Goal: Task Accomplishment & Management: Complete application form

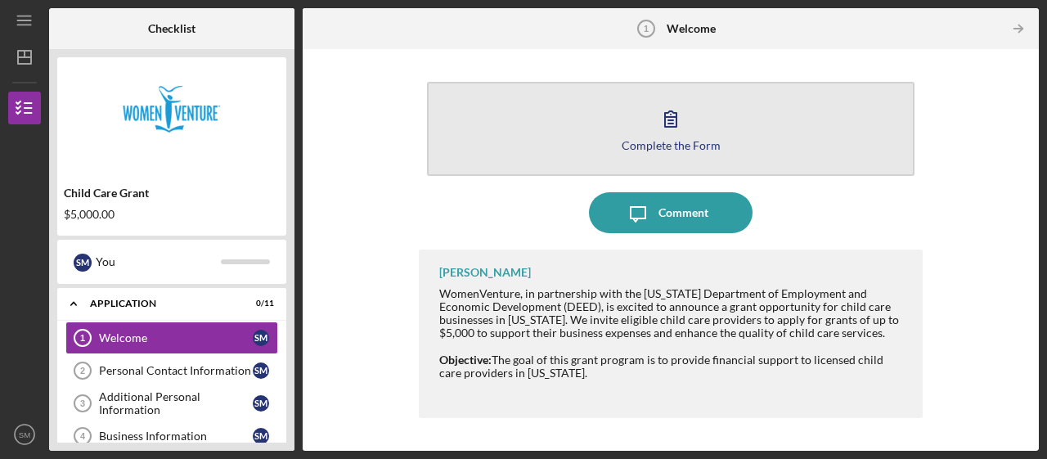
click at [668, 141] on div "Complete the Form" at bounding box center [670, 145] width 99 height 12
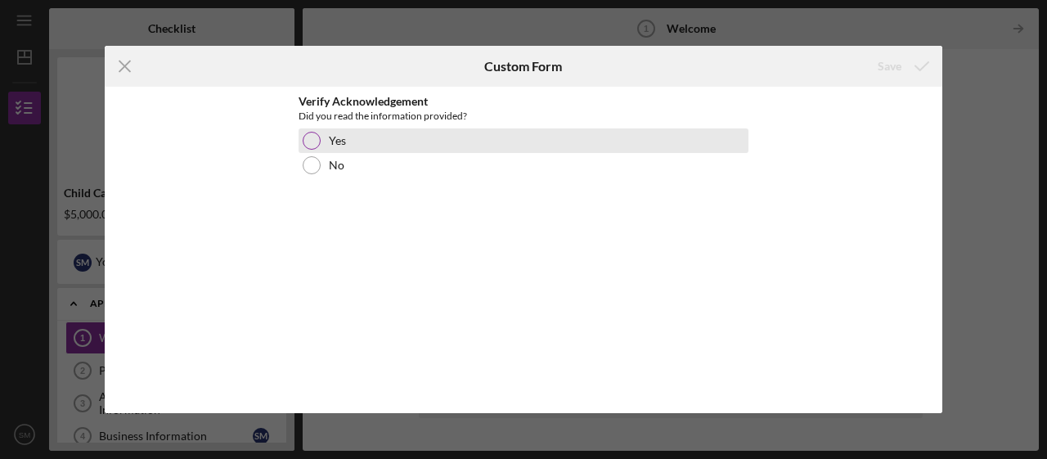
click at [363, 141] on div "Yes" at bounding box center [523, 140] width 450 height 25
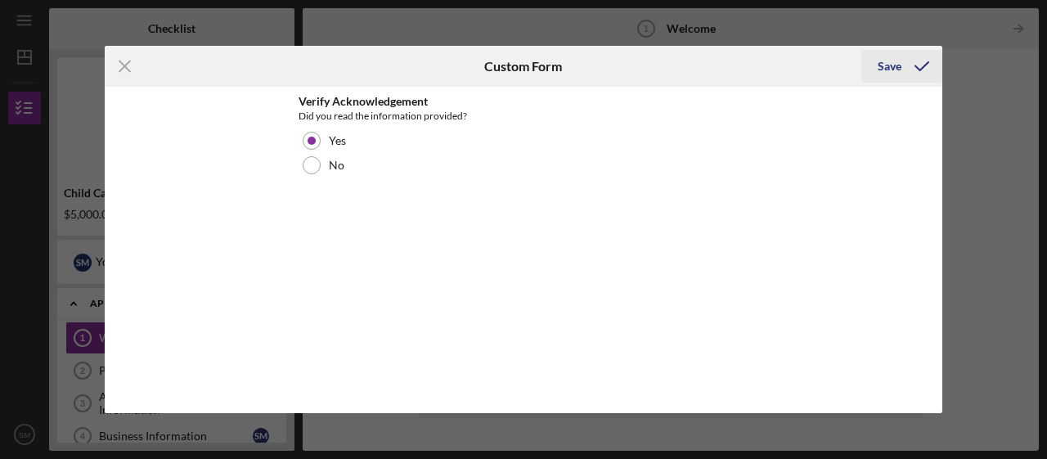
click at [901, 67] on icon "submit" at bounding box center [921, 66] width 41 height 41
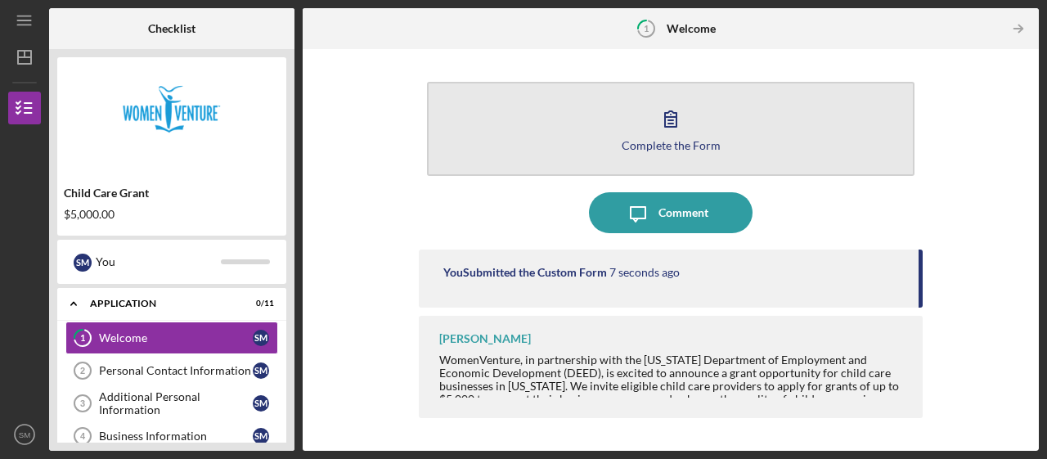
click at [721, 133] on button "Complete the Form Form" at bounding box center [670, 129] width 487 height 94
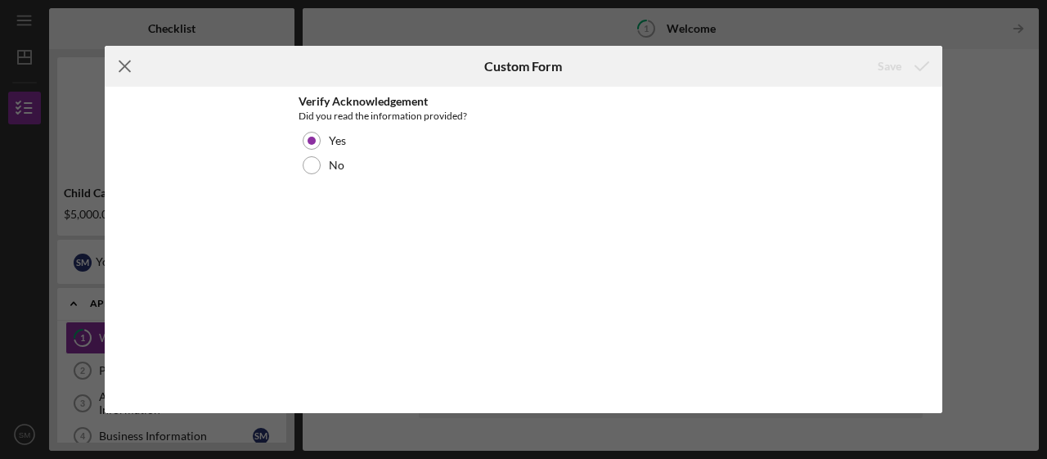
click at [127, 67] on icon "Icon/Menu Close" at bounding box center [125, 66] width 41 height 41
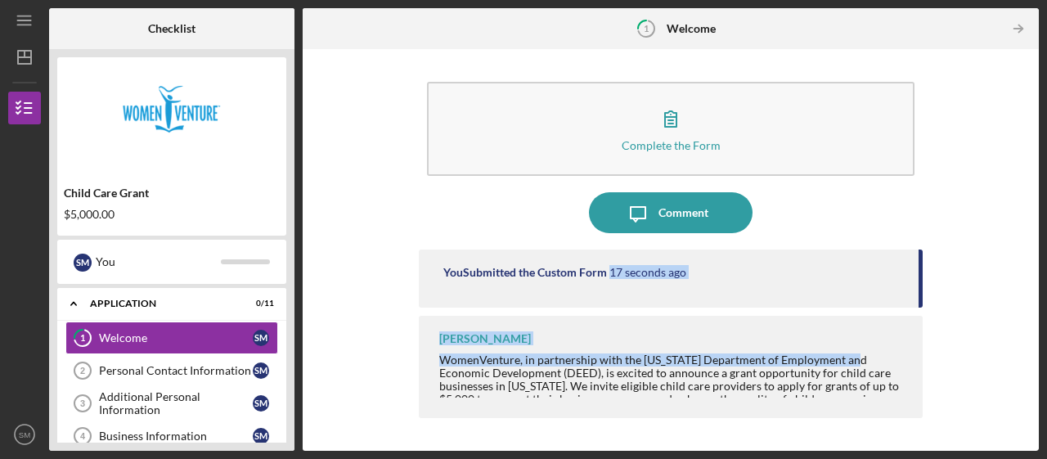
drag, startPoint x: 920, startPoint y: 288, endPoint x: 912, endPoint y: 334, distance: 46.4
click at [912, 334] on div "You Submitted the Custom Form 17 seconds ago [PERSON_NAME] WomenVenture, in par…" at bounding box center [671, 337] width 504 height 177
click at [984, 319] on div "Complete the Form Form Icon/Message Comment You Submitted the Custom Form 17 se…" at bounding box center [670, 249] width 719 height 385
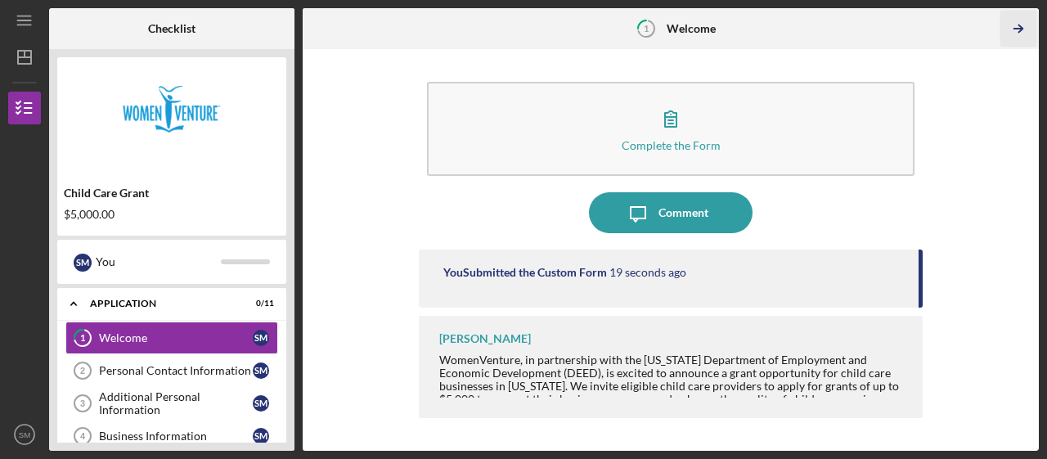
click at [1023, 27] on icon "Icon/Table Pagination Arrow" at bounding box center [1018, 29] width 37 height 37
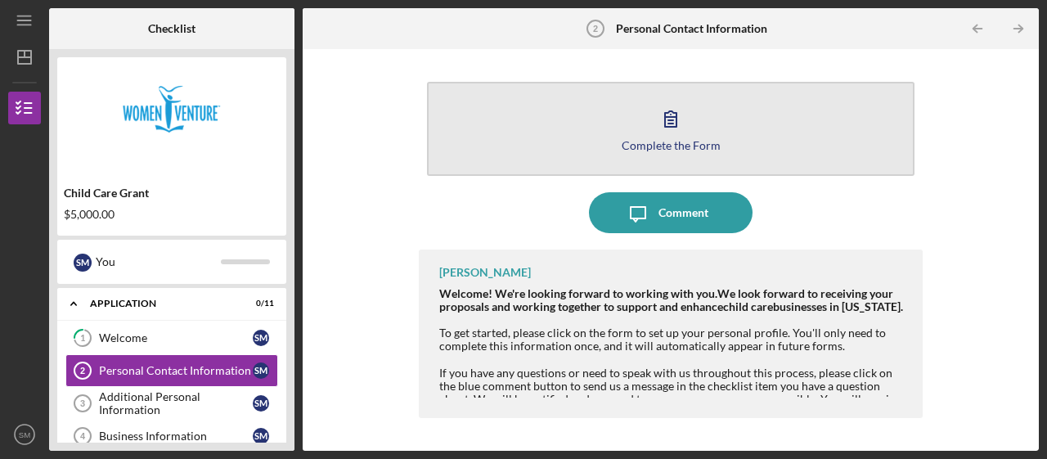
click at [690, 132] on button "Complete the Form Form" at bounding box center [670, 129] width 487 height 94
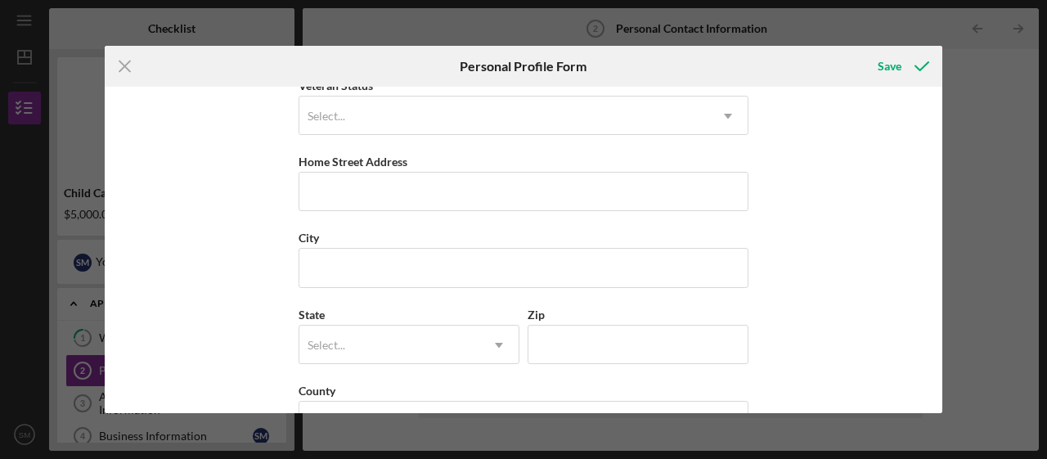
scroll to position [244, 0]
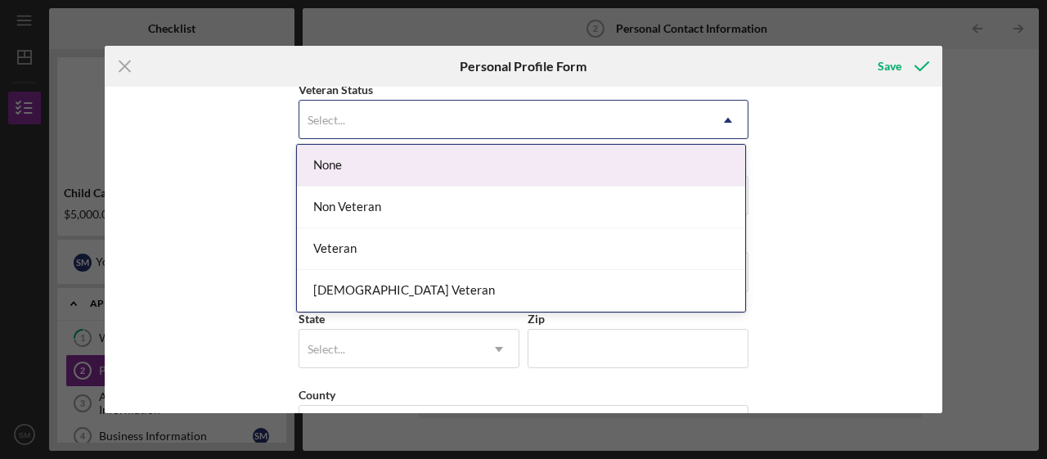
click at [446, 211] on div "Non Veteran" at bounding box center [521, 207] width 448 height 42
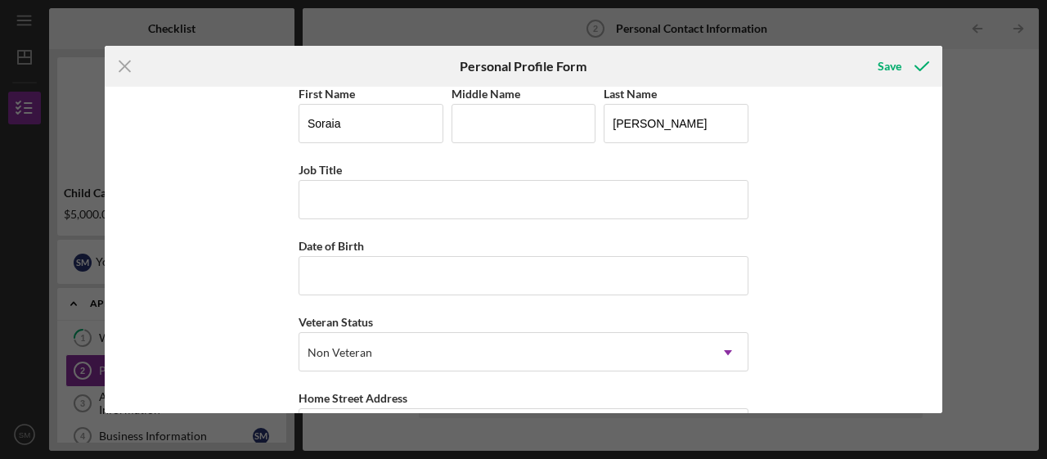
scroll to position [0, 0]
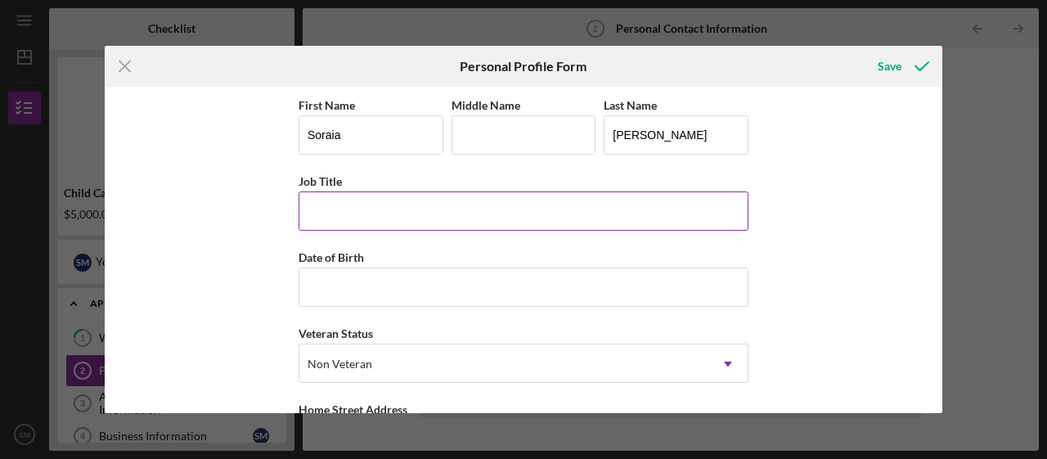
click at [430, 211] on input "Job Title" at bounding box center [523, 210] width 450 height 39
type input "P"
click at [307, 208] on input "lead Provider" at bounding box center [523, 210] width 450 height 39
click at [405, 214] on input "Lead Provider" at bounding box center [523, 210] width 450 height 39
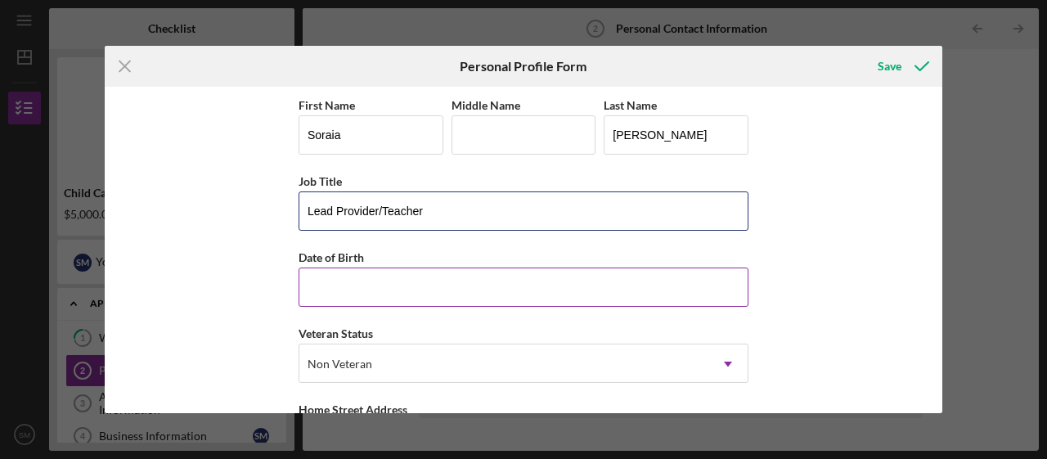
type input "Lead Provider/Teacher"
click at [405, 287] on input "Date of Birth" at bounding box center [523, 286] width 450 height 39
type input "[DATE]"
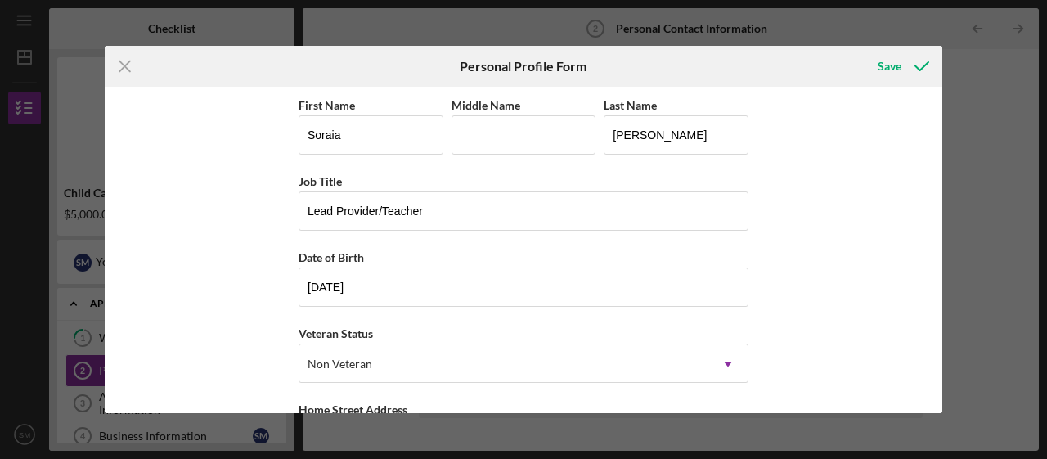
click at [867, 300] on div "First Name [PERSON_NAME] Middle Name Last Name [PERSON_NAME] Title Lead Provide…" at bounding box center [523, 250] width 837 height 326
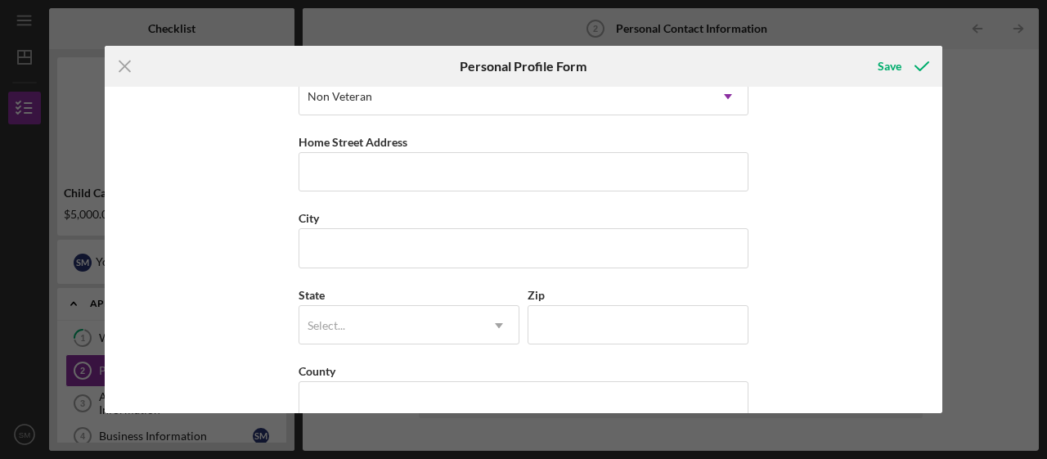
scroll to position [270, 0]
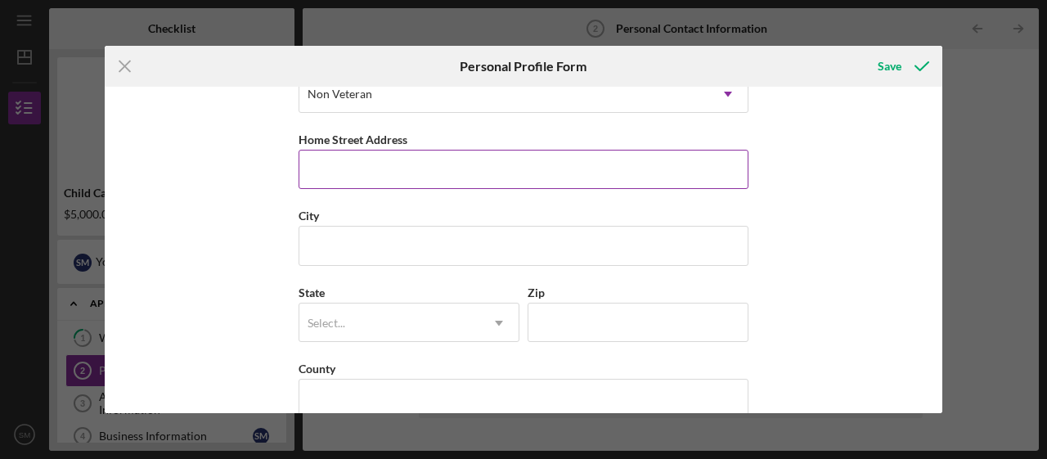
click at [409, 177] on input "Home Street Address" at bounding box center [523, 169] width 450 height 39
type input "[STREET_ADDRESS]"
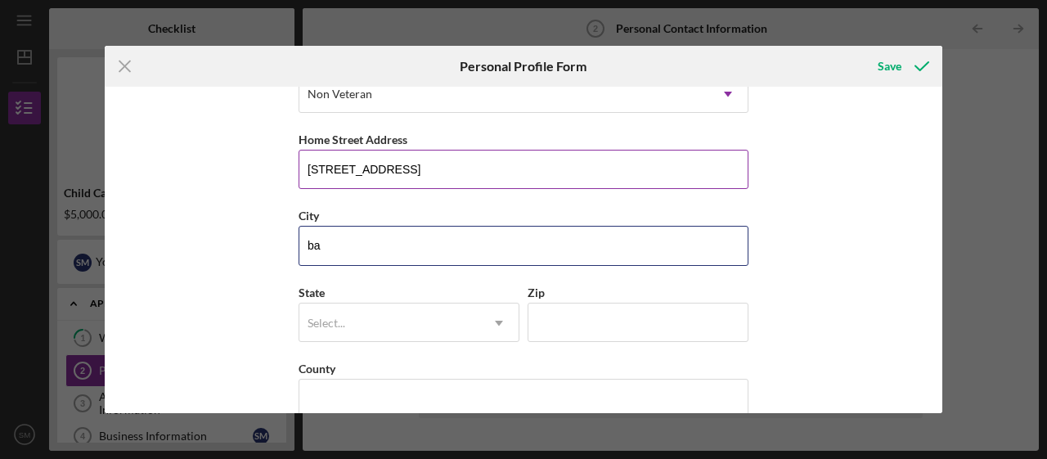
type input "b"
type input "l"
type input "[PERSON_NAME]"
type input "mn"
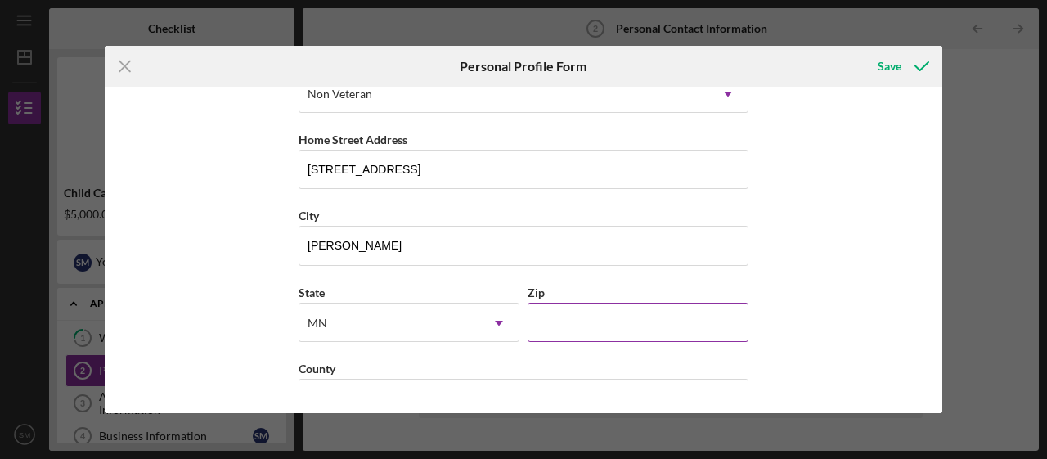
click at [604, 328] on input "Zip" at bounding box center [637, 322] width 221 height 39
type input "55449"
click at [857, 312] on div "First Name [PERSON_NAME] Middle Name Last Name [PERSON_NAME] Title Lead Provide…" at bounding box center [523, 250] width 837 height 326
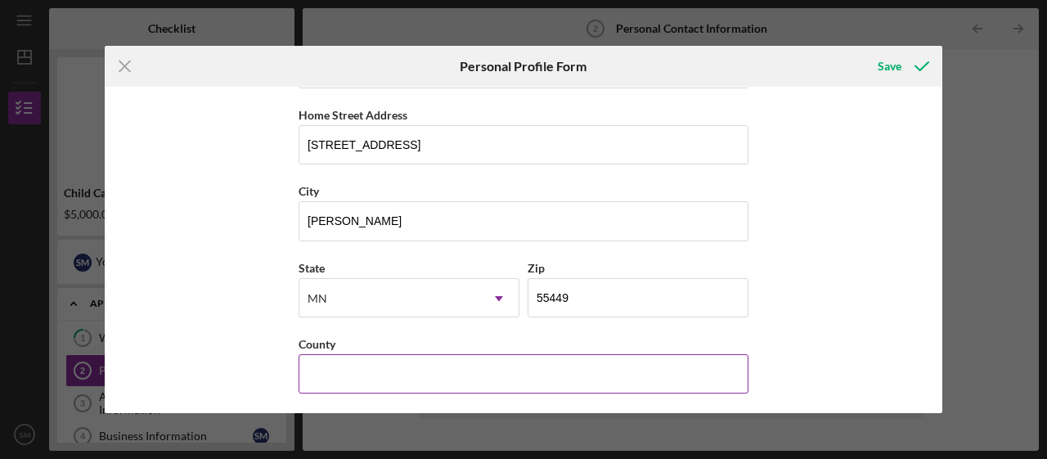
click at [633, 366] on input "County" at bounding box center [523, 373] width 450 height 39
type input "Anoka"
click at [830, 289] on div "First Name [PERSON_NAME] Middle Name Last Name [PERSON_NAME] Title Lead Provide…" at bounding box center [523, 250] width 837 height 326
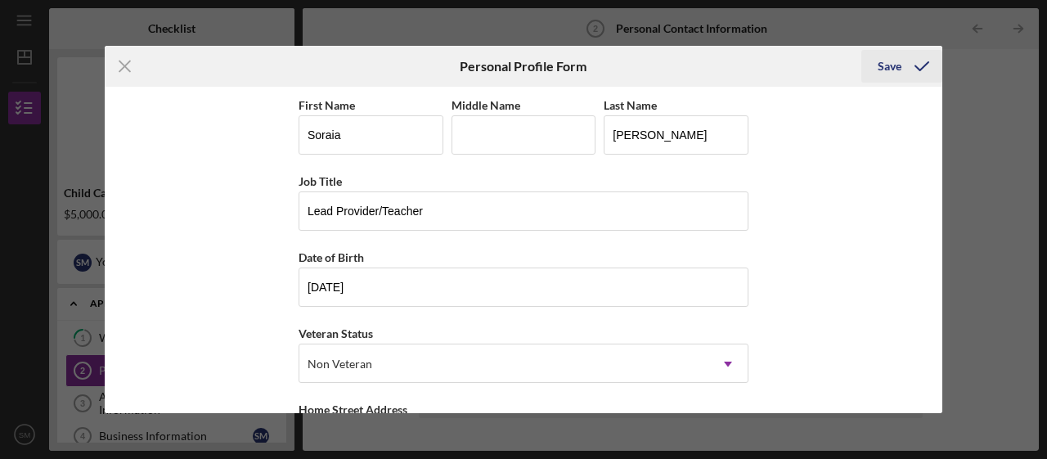
click at [904, 61] on icon "submit" at bounding box center [921, 66] width 41 height 41
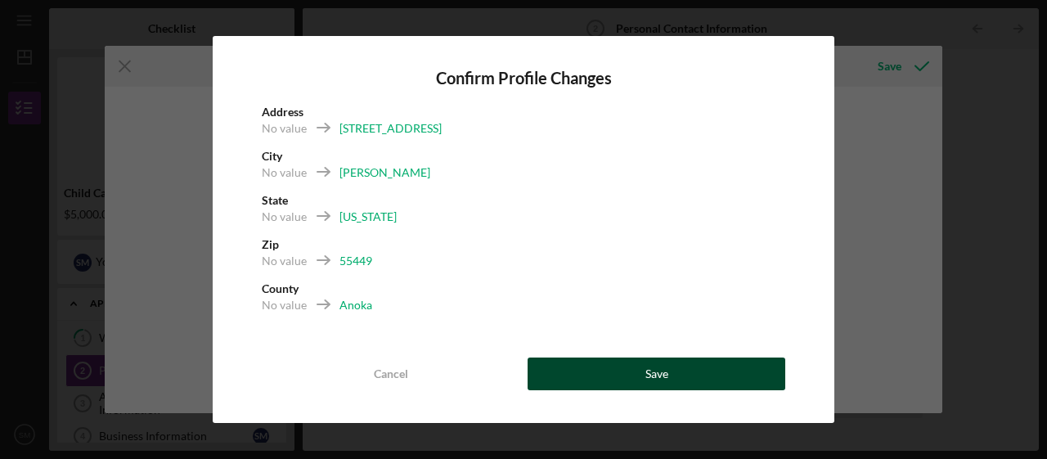
click at [760, 364] on button "Save" at bounding box center [656, 373] width 258 height 33
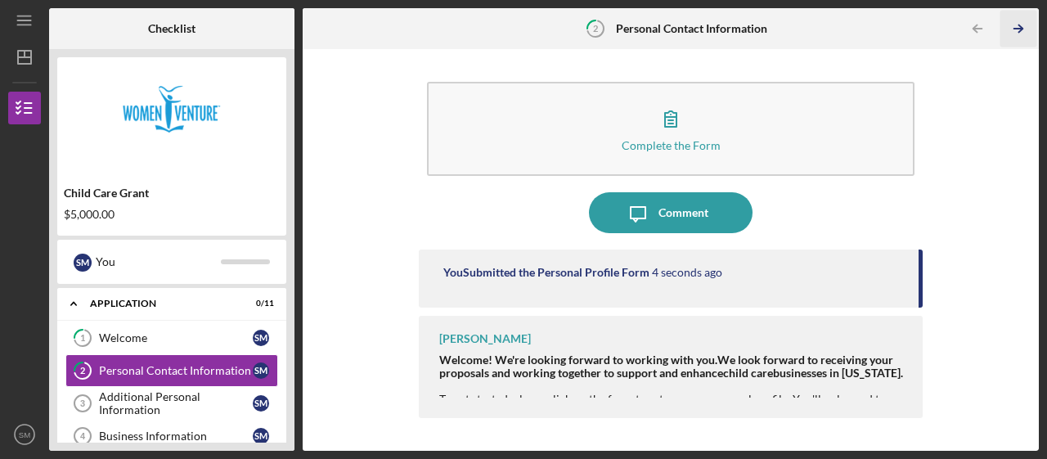
click at [1020, 26] on polyline "button" at bounding box center [1020, 28] width 4 height 7
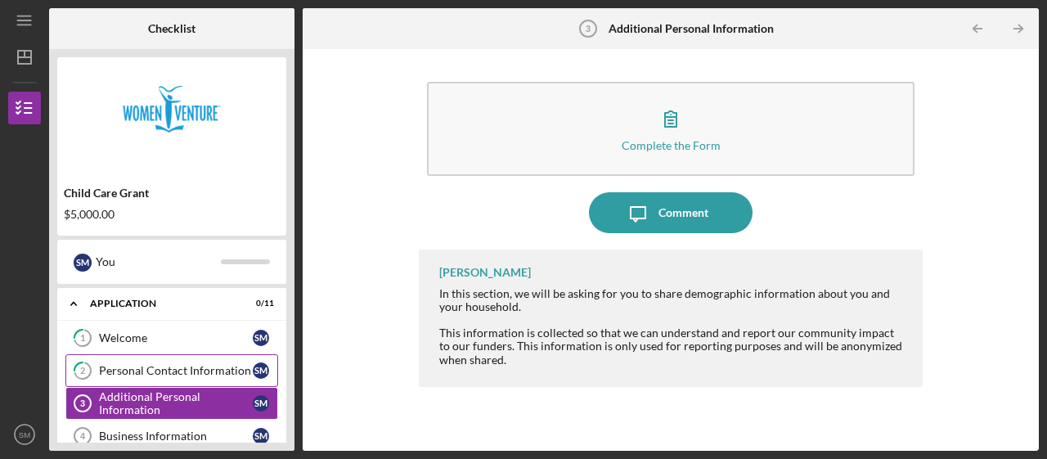
click at [211, 370] on div "Personal Contact Information" at bounding box center [176, 370] width 154 height 13
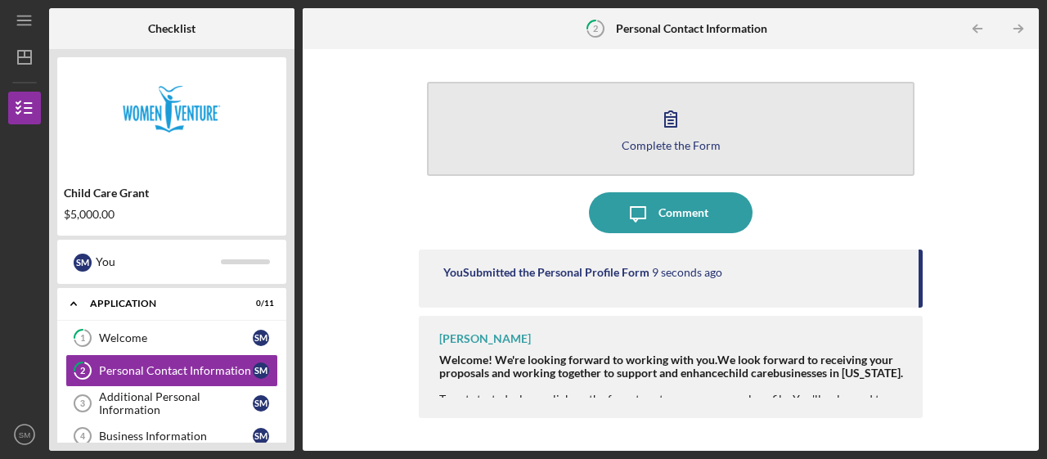
click at [778, 160] on button "Complete the Form Form" at bounding box center [670, 129] width 487 height 94
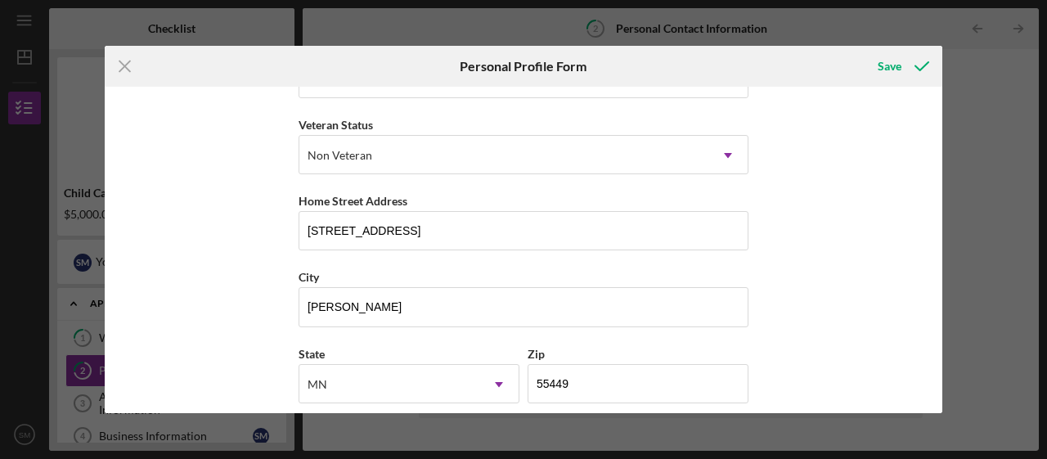
scroll to position [108, 0]
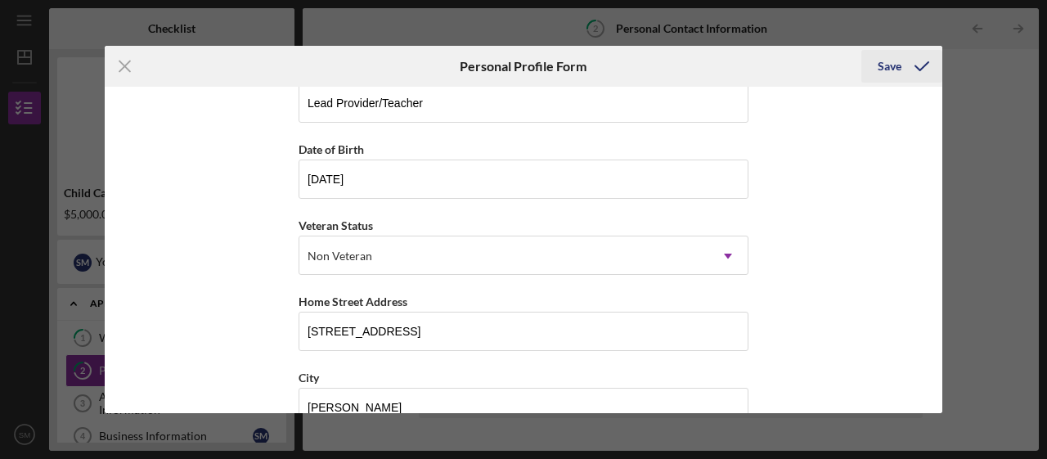
click at [915, 80] on icon "submit" at bounding box center [921, 66] width 41 height 41
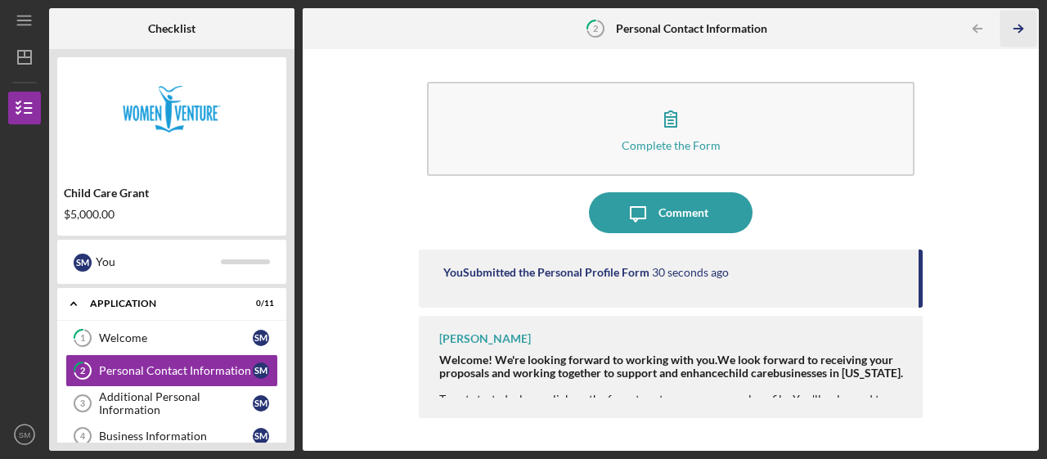
click at [1019, 27] on icon "Icon/Table Pagination Arrow" at bounding box center [1018, 29] width 37 height 37
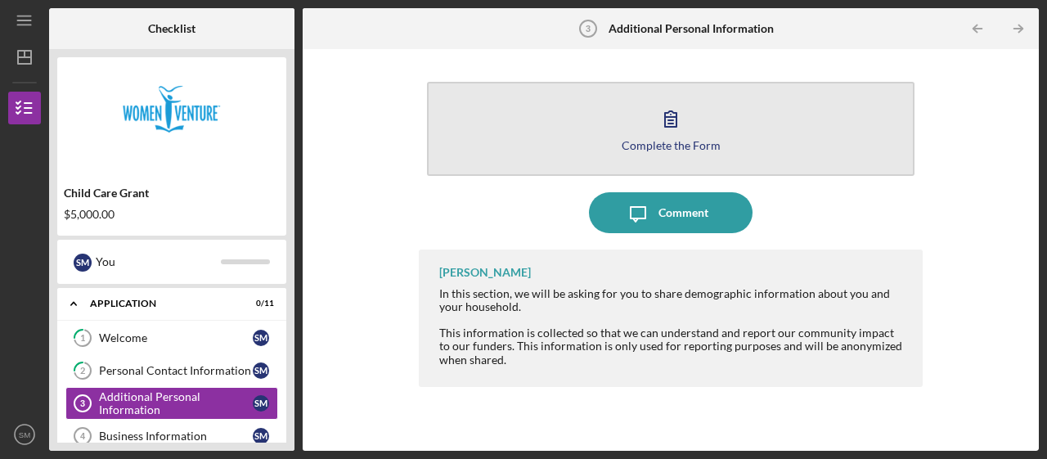
click at [751, 148] on button "Complete the Form Form" at bounding box center [670, 129] width 487 height 94
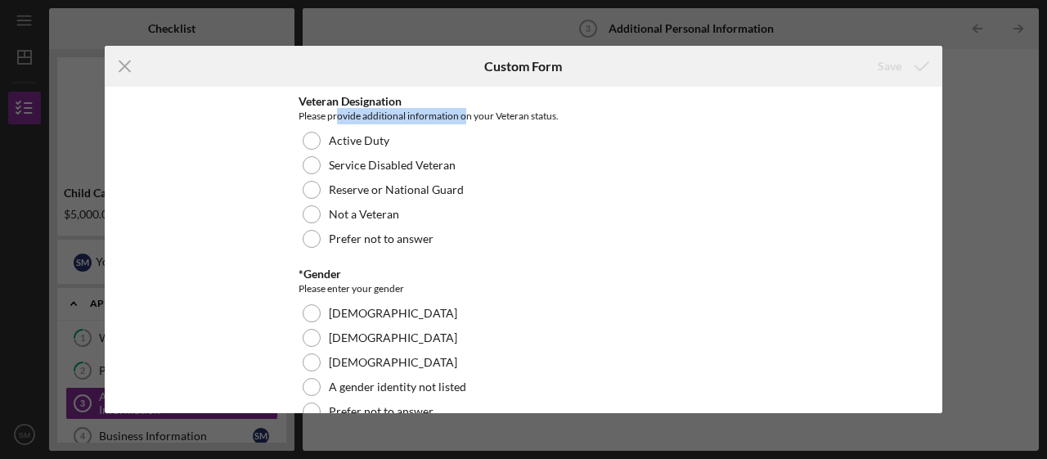
drag, startPoint x: 334, startPoint y: 117, endPoint x: 463, endPoint y: 119, distance: 128.4
click at [463, 119] on div "Please provide additional information on your Veteran status." at bounding box center [523, 116] width 450 height 16
click at [493, 114] on div "Please provide additional information on your Veteran status." at bounding box center [523, 116] width 450 height 16
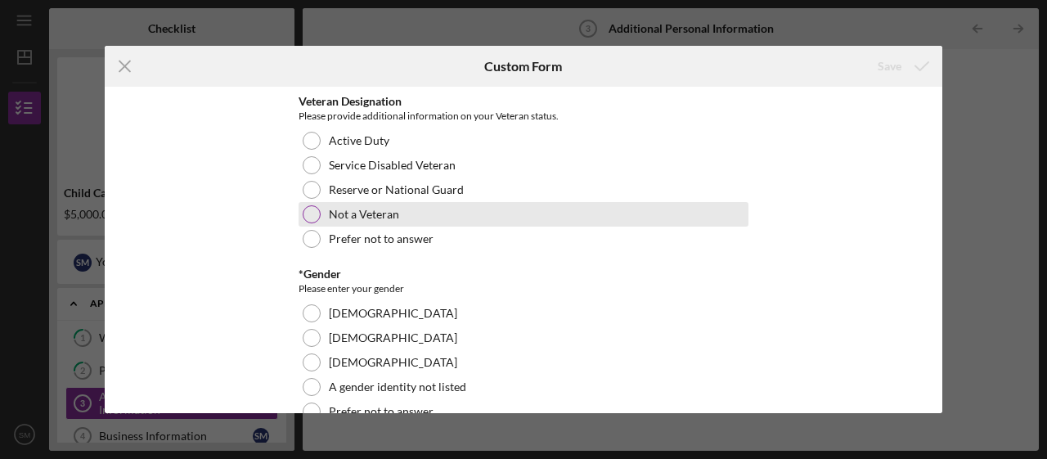
click at [370, 218] on label "Not a Veteran" at bounding box center [364, 214] width 70 height 13
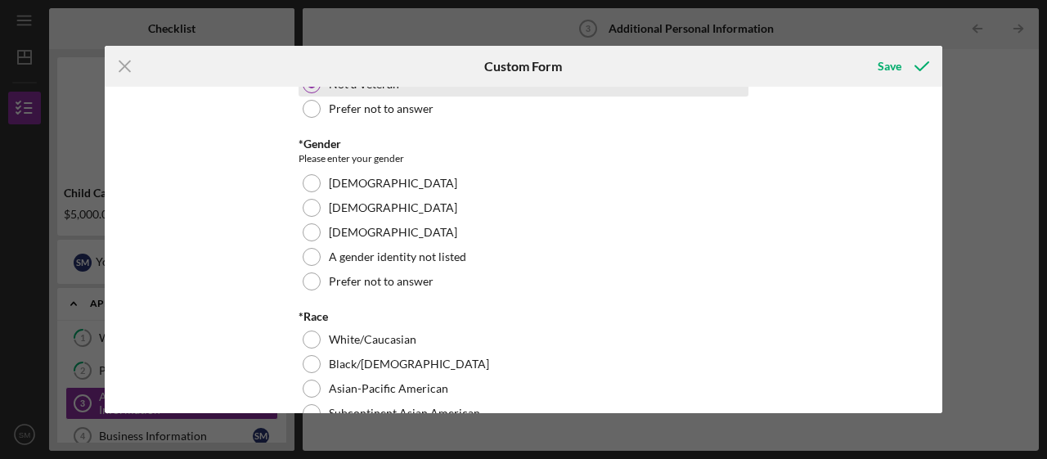
scroll to position [131, 0]
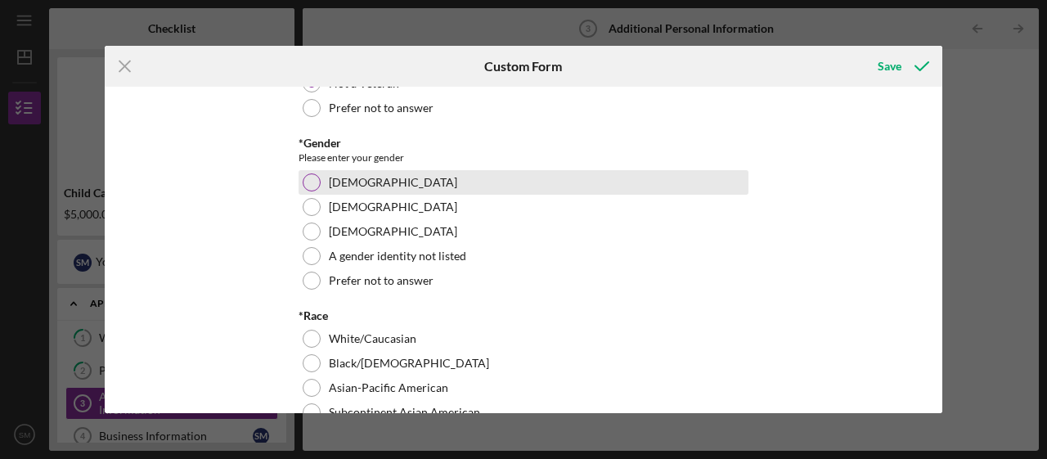
click at [343, 187] on label "[DEMOGRAPHIC_DATA]" at bounding box center [393, 182] width 128 height 13
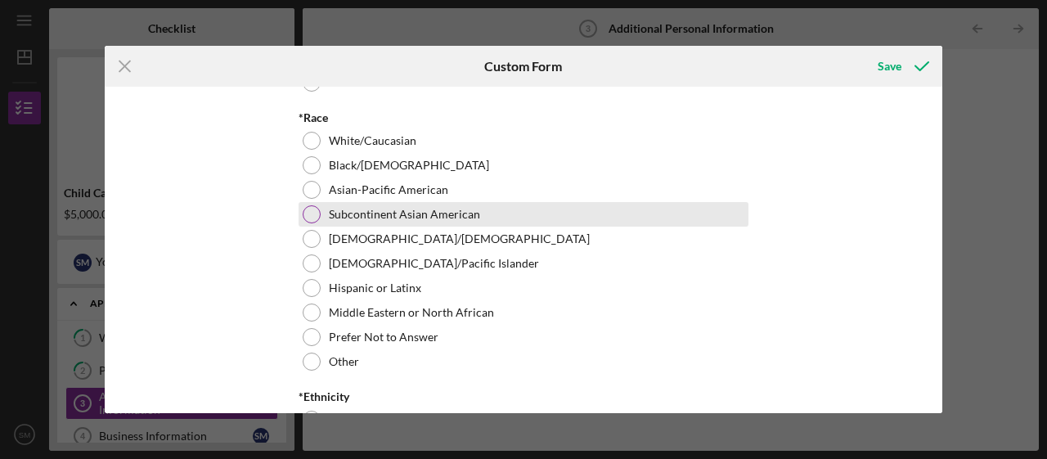
scroll to position [332, 0]
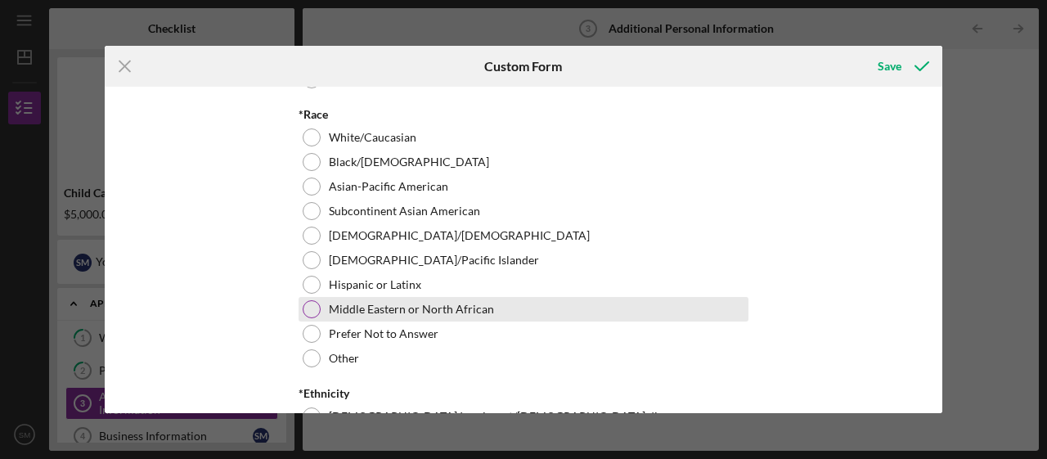
click at [485, 314] on label "Middle Eastern or North African" at bounding box center [411, 309] width 165 height 13
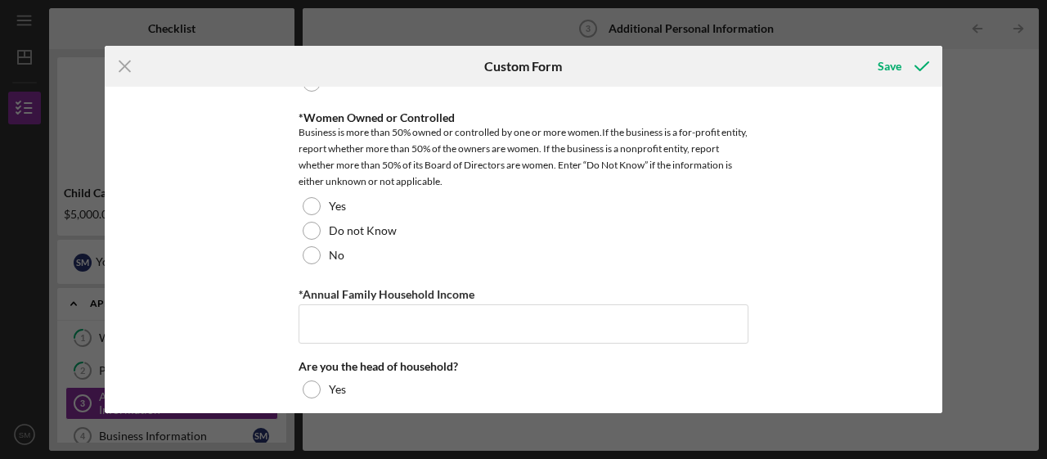
scroll to position [1135, 0]
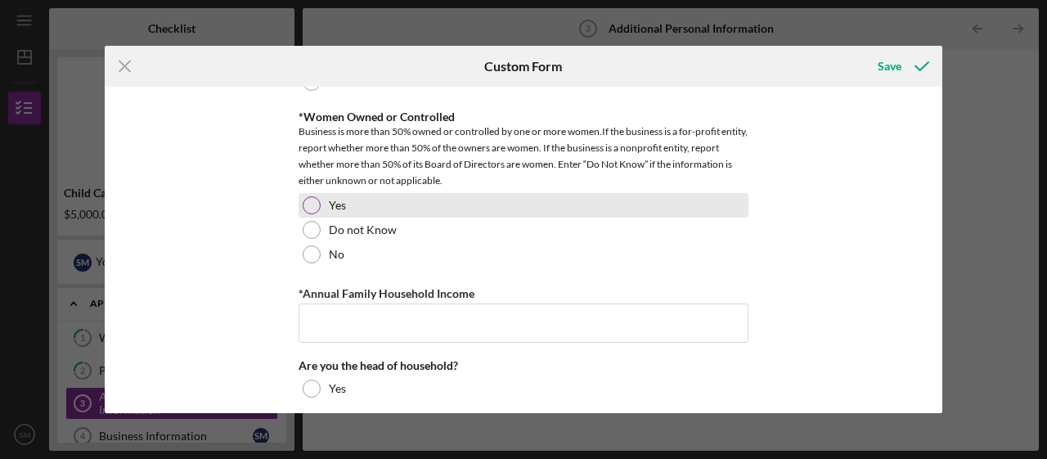
click at [357, 204] on div "Yes" at bounding box center [523, 205] width 450 height 25
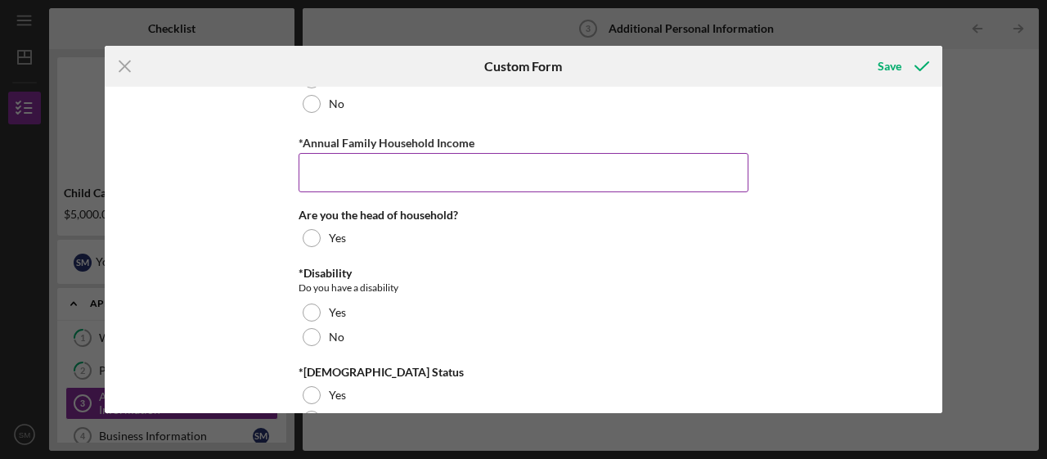
scroll to position [1289, 0]
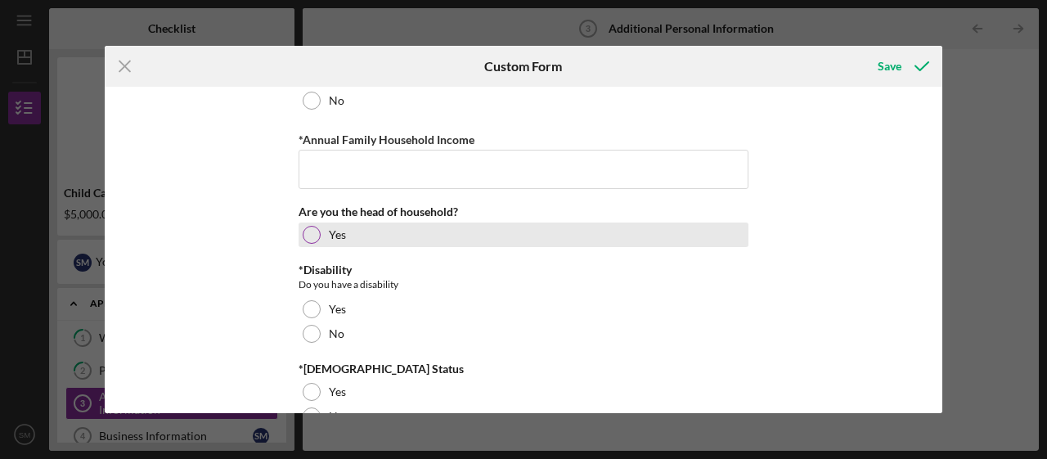
click at [317, 242] on div "Yes" at bounding box center [523, 234] width 450 height 25
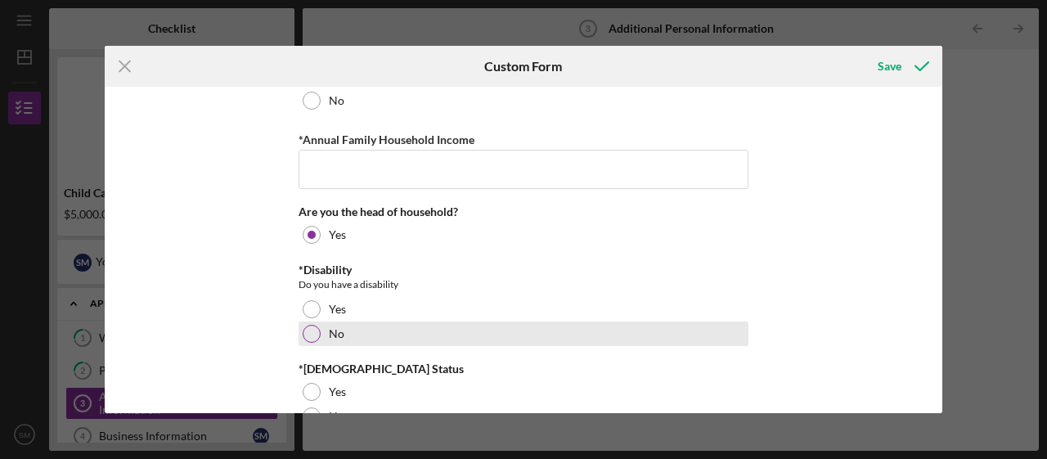
click at [353, 337] on div "No" at bounding box center [523, 333] width 450 height 25
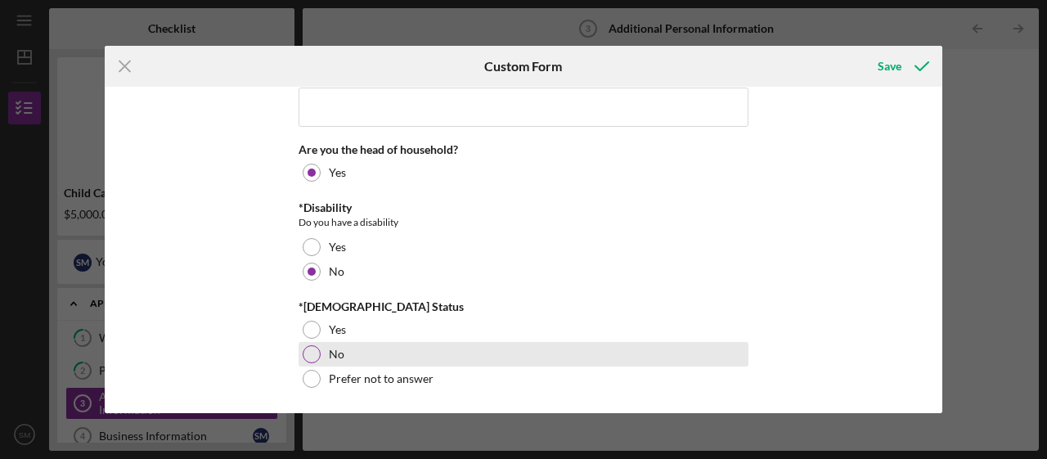
click at [362, 352] on div "No" at bounding box center [523, 354] width 450 height 25
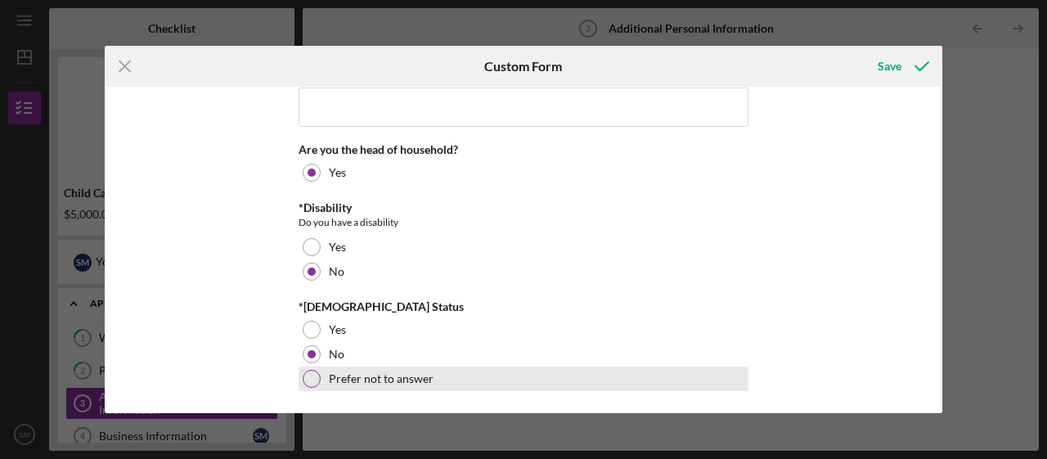
click at [400, 368] on div "Prefer not to answer" at bounding box center [523, 378] width 450 height 25
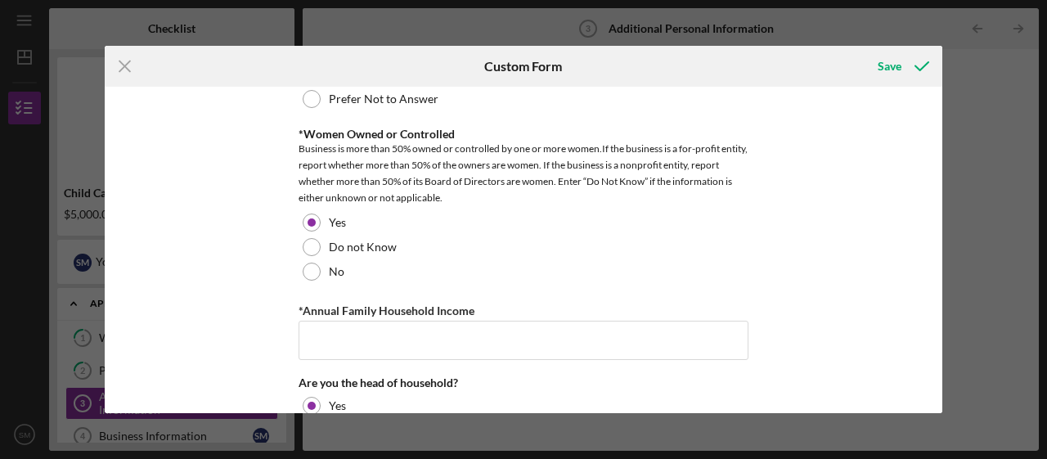
scroll to position [1105, 0]
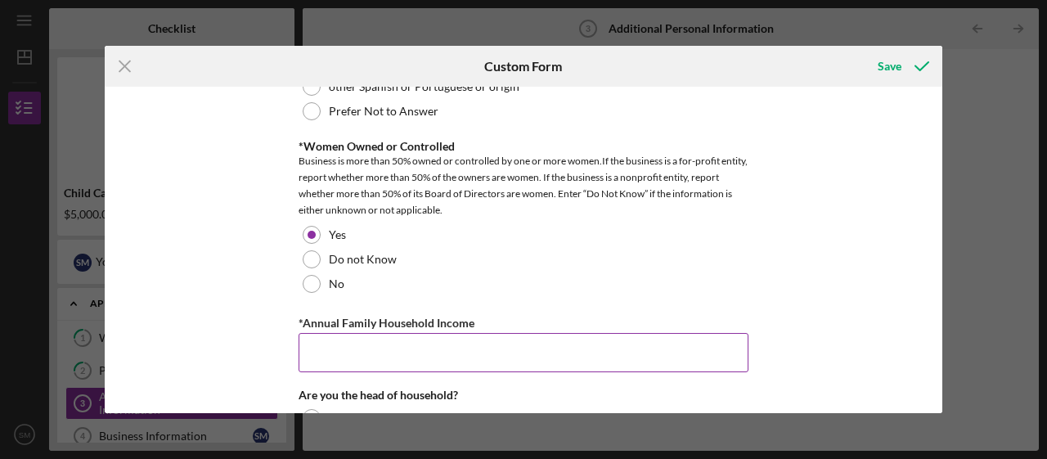
click at [459, 348] on input "*Annual Family Household Income" at bounding box center [523, 352] width 450 height 39
type input "25,000-30,000"
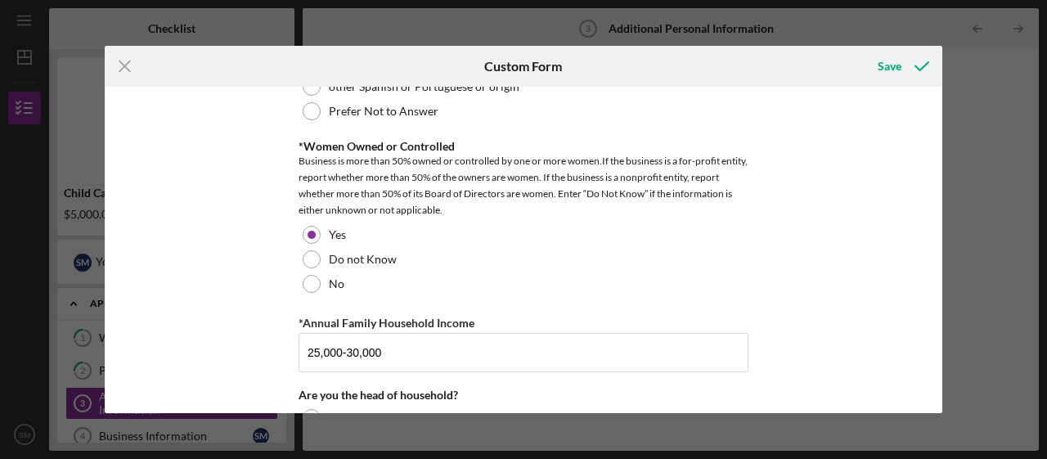
click at [211, 311] on div "Veteran Designation Please provide additional information on your Veteran statu…" at bounding box center [523, 250] width 837 height 326
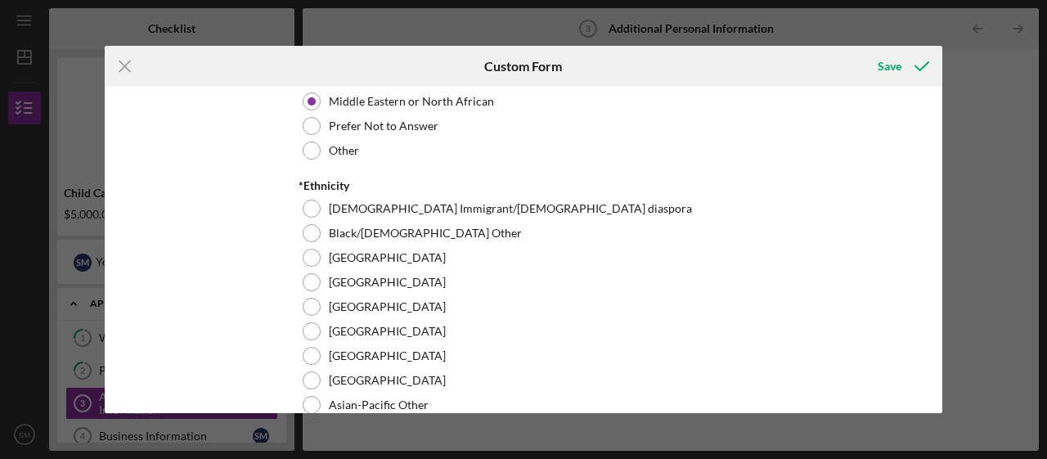
scroll to position [536, 0]
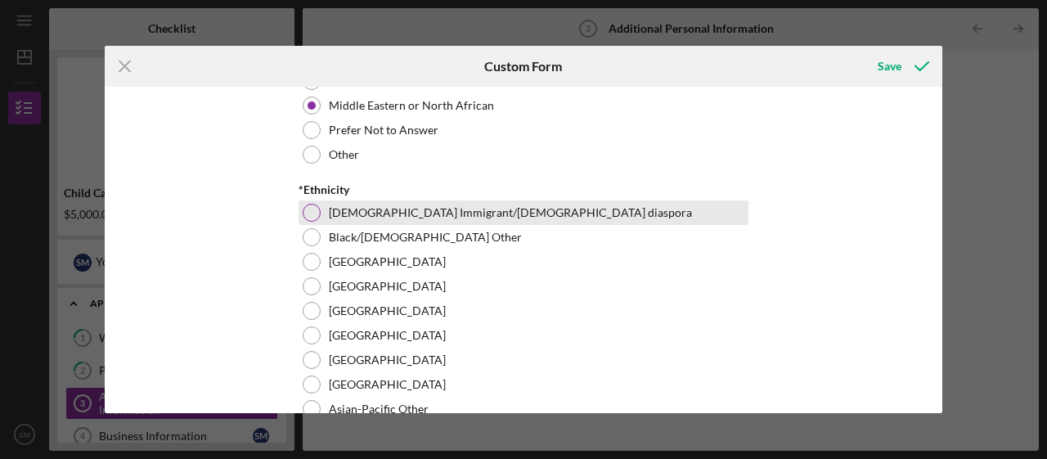
click at [445, 213] on label "[DEMOGRAPHIC_DATA] Immigrant/[DEMOGRAPHIC_DATA] diaspora" at bounding box center [510, 212] width 363 height 13
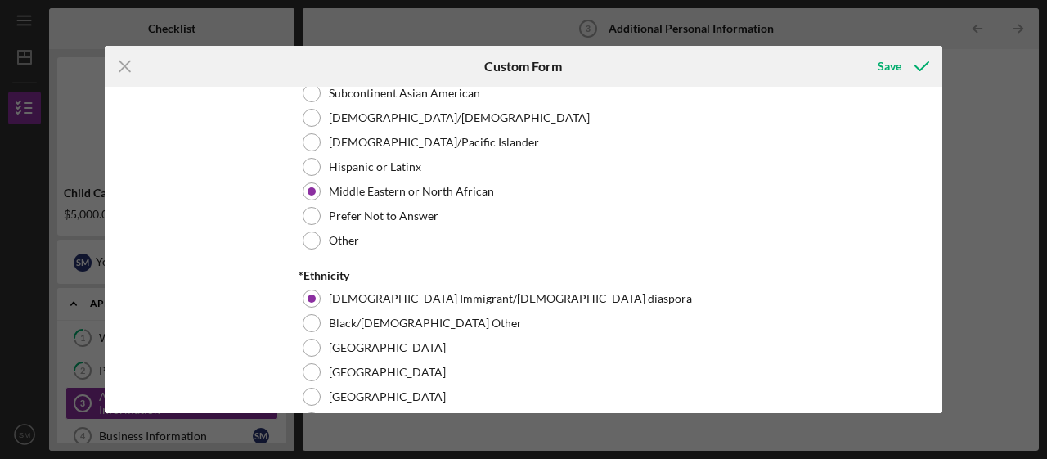
scroll to position [0, 0]
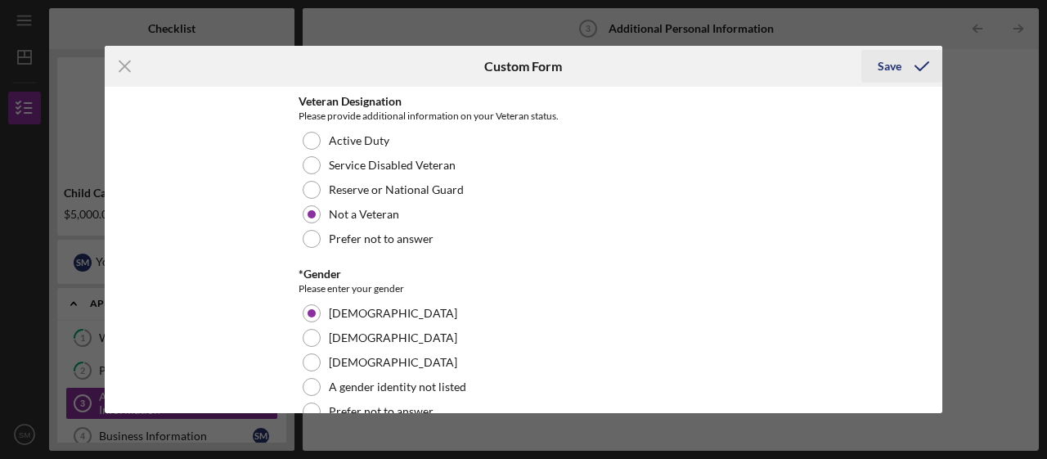
click at [896, 65] on div "Save" at bounding box center [889, 66] width 24 height 33
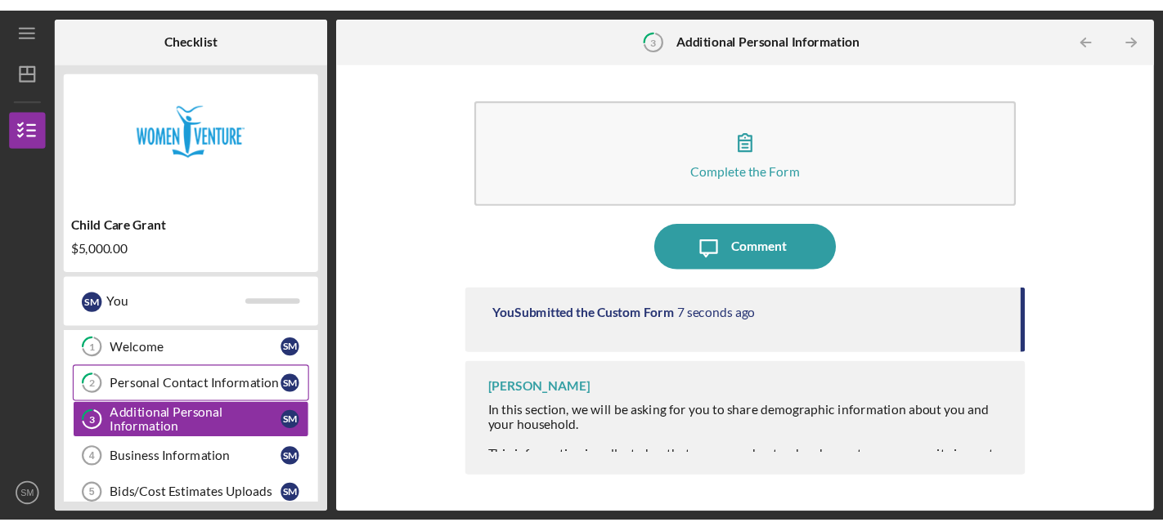
scroll to position [41, 0]
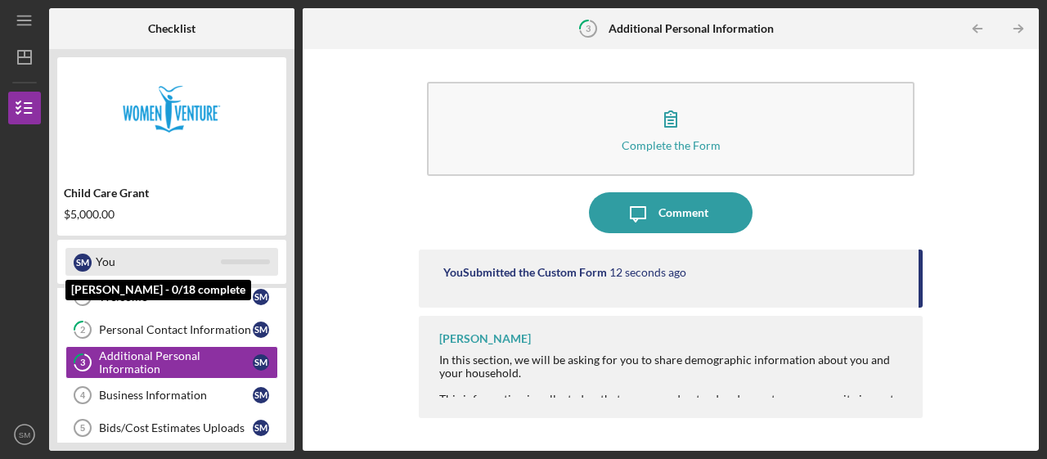
click at [235, 261] on div at bounding box center [245, 261] width 49 height 5
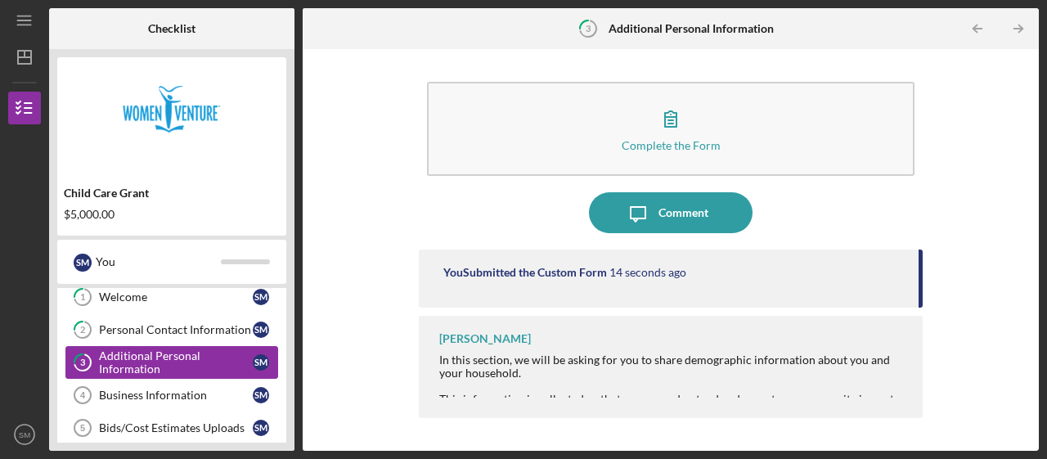
click at [167, 370] on div "Additional Personal Information" at bounding box center [176, 362] width 154 height 26
click at [918, 277] on div "You Submitted the Custom Form 17 seconds ago" at bounding box center [671, 278] width 504 height 58
click at [190, 388] on div "Business Information" at bounding box center [176, 394] width 154 height 13
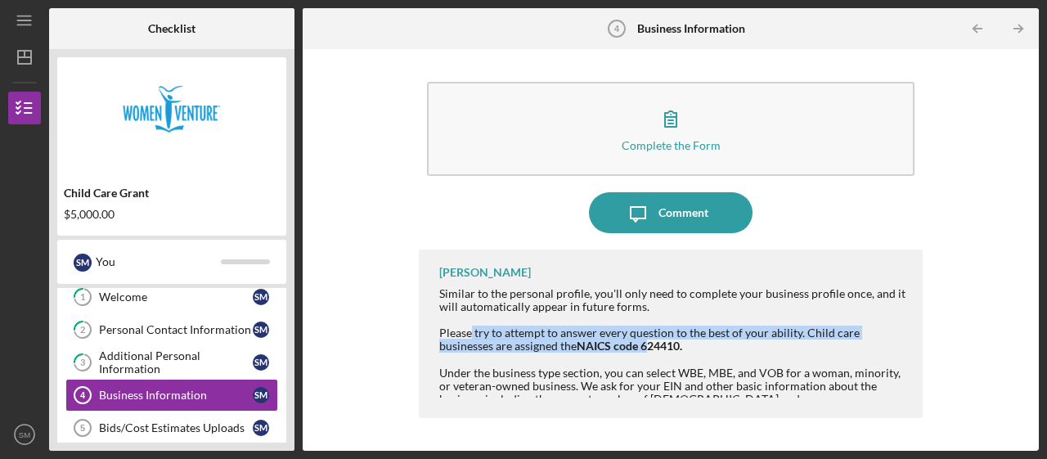
drag, startPoint x: 470, startPoint y: 336, endPoint x: 648, endPoint y: 341, distance: 178.3
click at [648, 341] on div "Similar to the personal profile, you'll only need to complete your business pro…" at bounding box center [672, 353] width 467 height 132
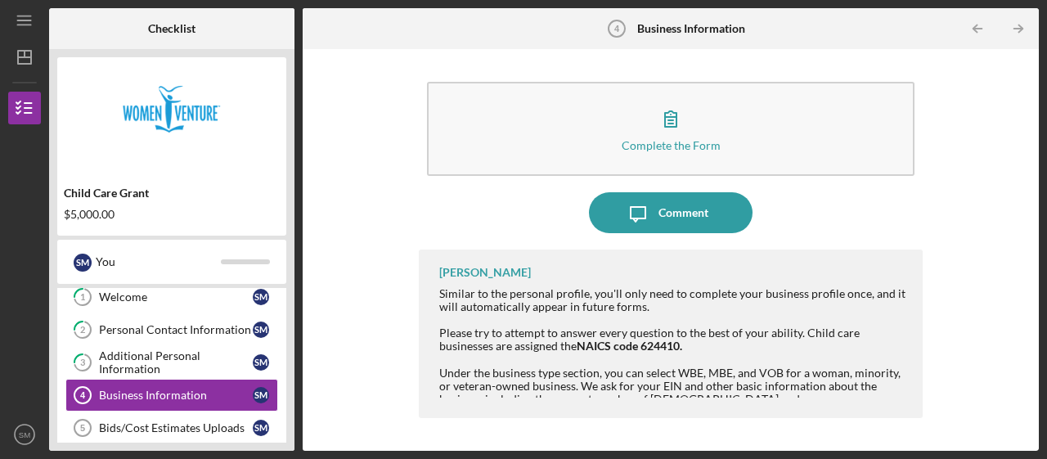
click at [702, 347] on div "Similar to the personal profile, you'll only need to complete your business pro…" at bounding box center [672, 353] width 467 height 132
click at [804, 331] on div "Similar to the personal profile, you'll only need to complete your business pro…" at bounding box center [672, 353] width 467 height 132
click at [446, 318] on div "Similar to the personal profile, you'll only need to complete your business pro…" at bounding box center [672, 353] width 467 height 132
click at [459, 333] on div "Similar to the personal profile, you'll only need to complete your business pro…" at bounding box center [672, 353] width 467 height 132
click at [1013, 32] on icon "Icon/Table Pagination Arrow" at bounding box center [1018, 29] width 37 height 37
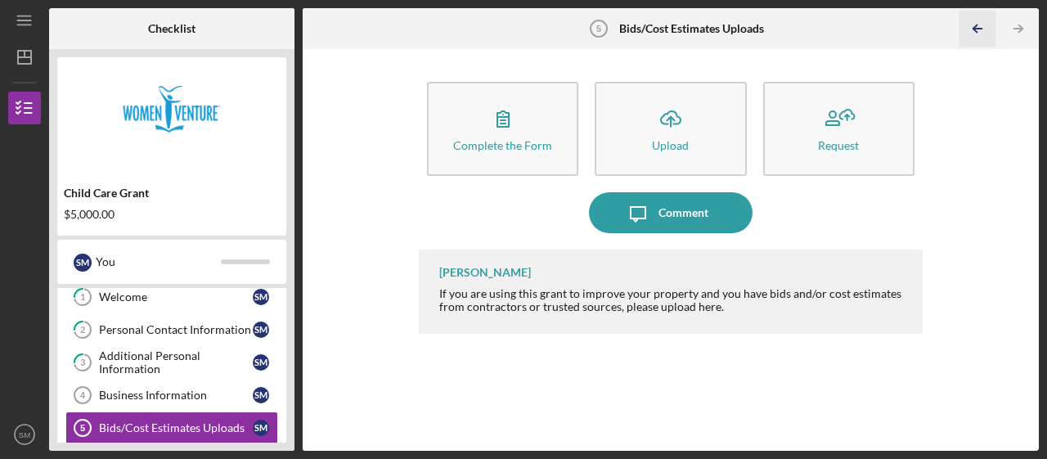
click at [969, 29] on icon "Icon/Table Pagination Arrow" at bounding box center [977, 29] width 37 height 37
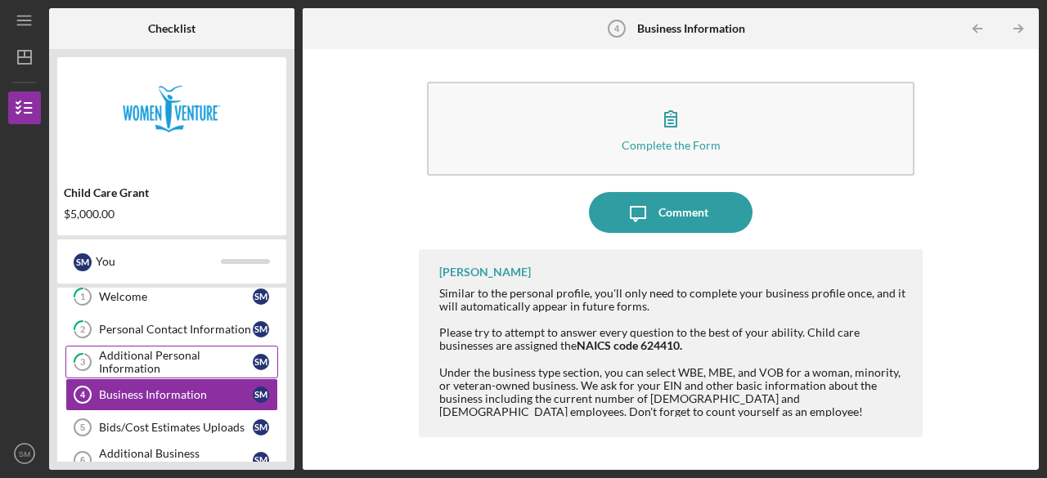
click at [188, 351] on div "Additional Personal Information" at bounding box center [176, 362] width 154 height 26
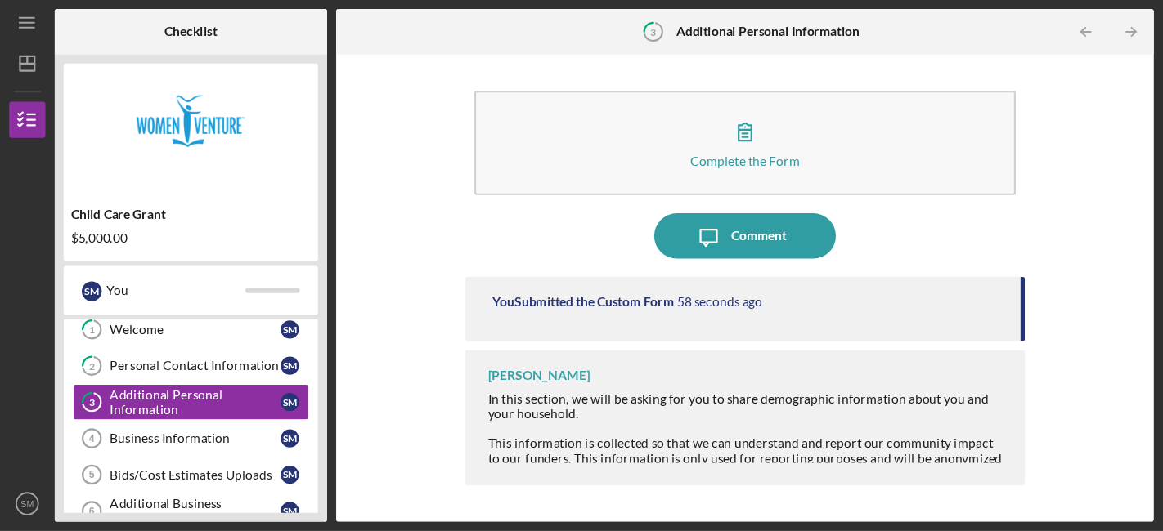
scroll to position [40, 0]
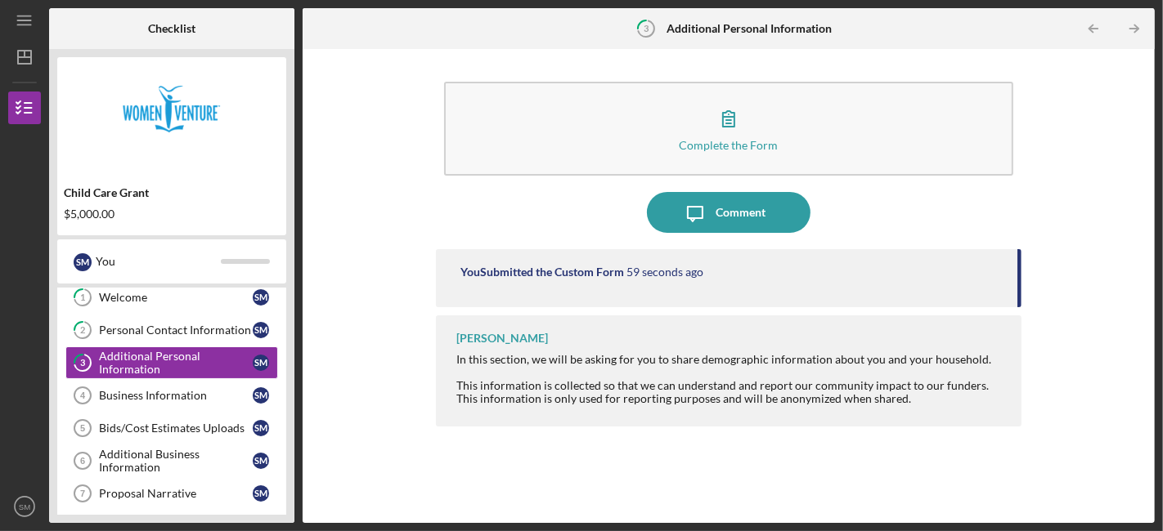
drag, startPoint x: 1009, startPoint y: 0, endPoint x: 672, endPoint y: 396, distance: 519.7
click at [672, 396] on div "This information is collected so that we can understand and report our communit…" at bounding box center [730, 392] width 548 height 26
click at [1046, 25] on icon "Icon/Table Pagination Arrow" at bounding box center [1133, 29] width 37 height 37
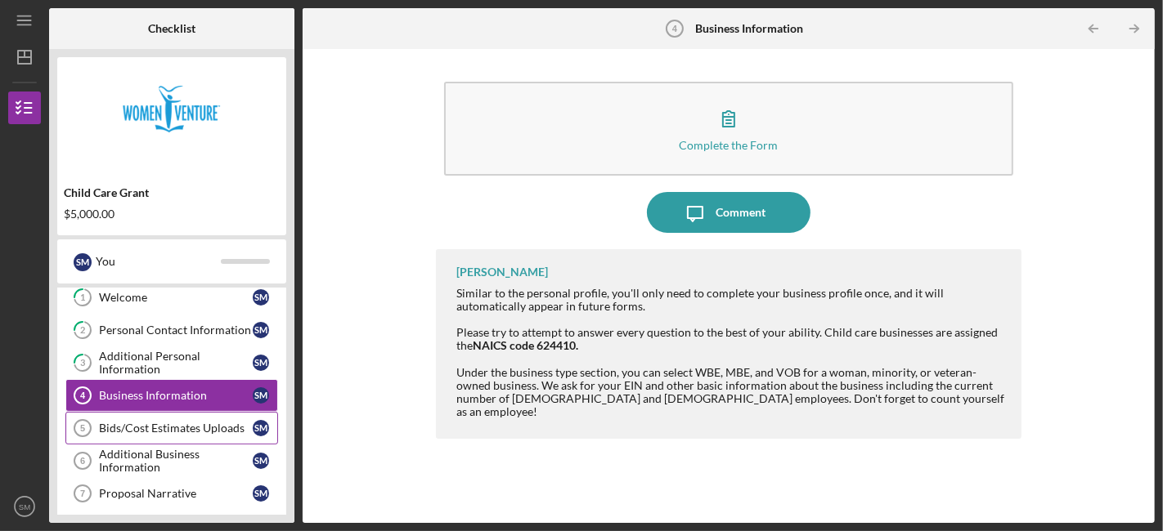
click at [113, 425] on div "Bids/Cost Estimates Uploads" at bounding box center [176, 428] width 154 height 13
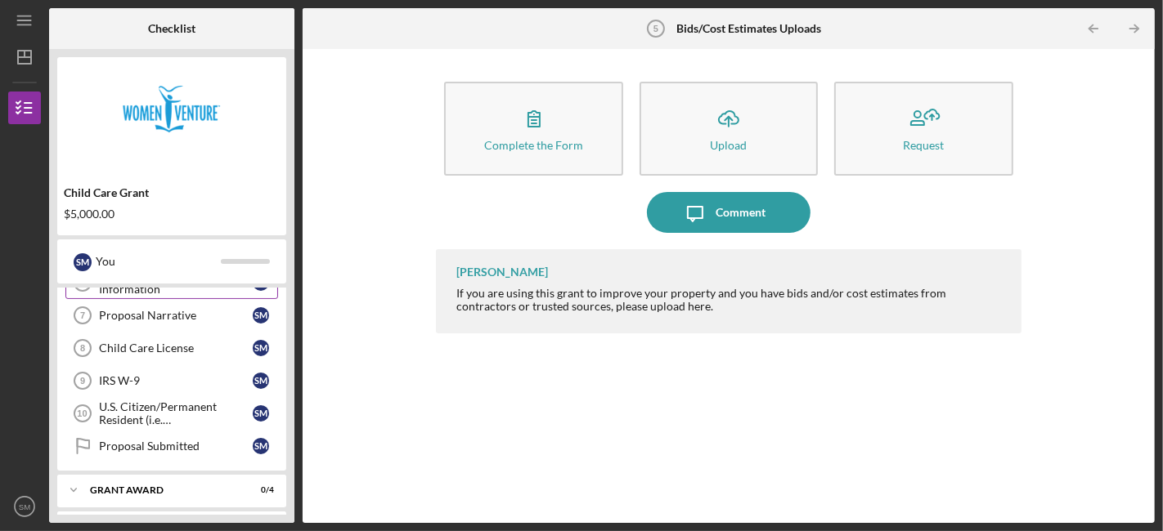
scroll to position [250, 0]
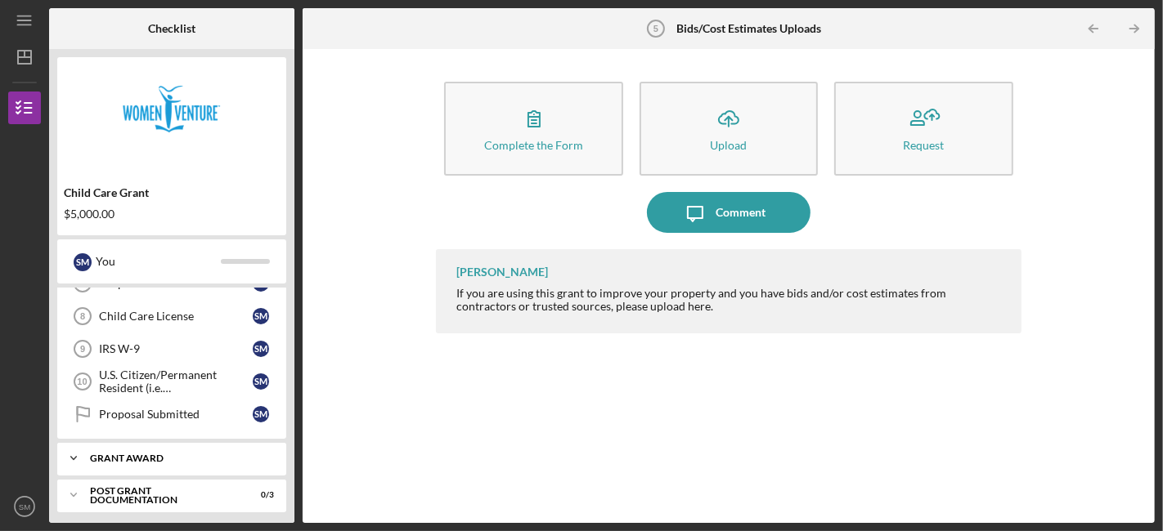
click at [175, 454] on div "Grant Award" at bounding box center [178, 459] width 176 height 10
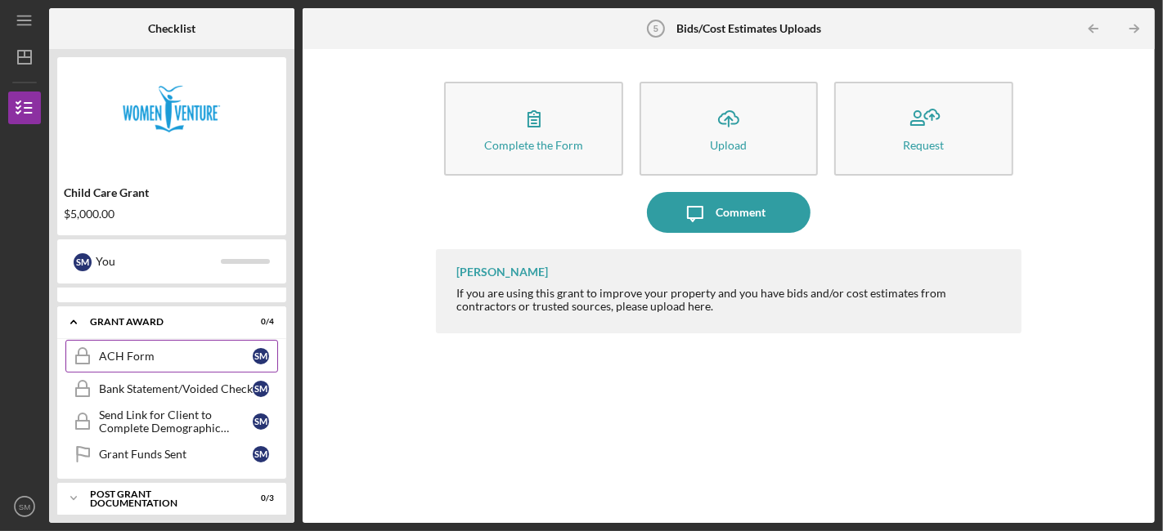
scroll to position [388, 0]
